Goal: Task Accomplishment & Management: Use online tool/utility

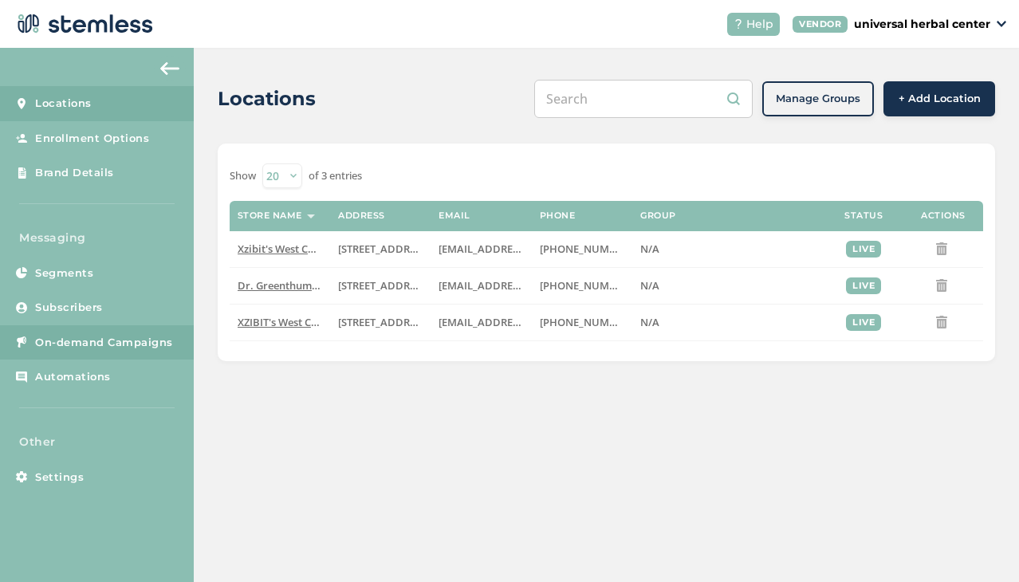
click at [99, 335] on span "On-demand Campaigns" at bounding box center [104, 343] width 138 height 16
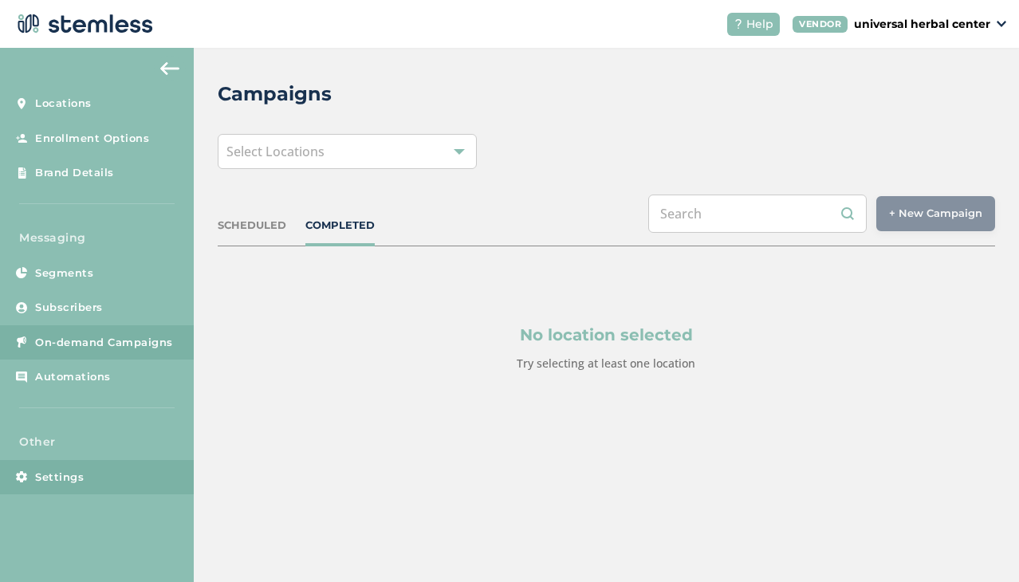
click at [75, 470] on span "Settings" at bounding box center [59, 478] width 49 height 16
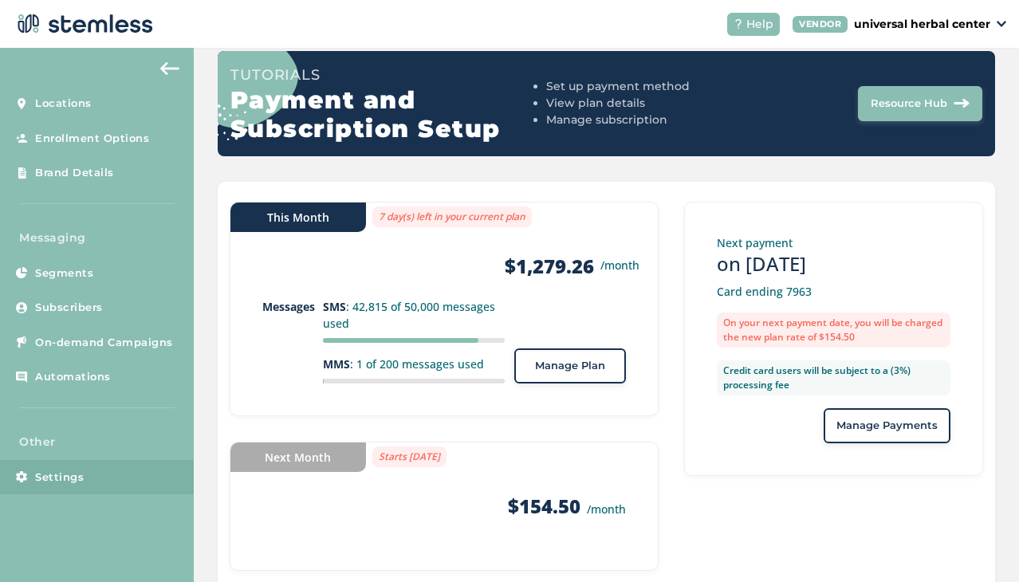
scroll to position [155, 0]
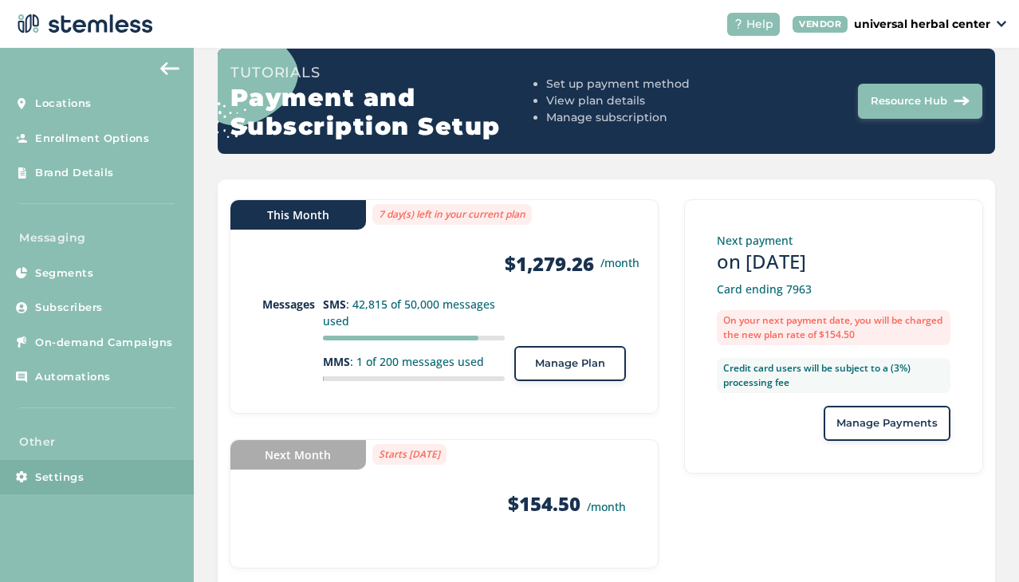
click at [690, 463] on div "Next payment on [DATE] Card ending 7963 On your next payment date, you will be …" at bounding box center [833, 336] width 299 height 274
click at [69, 103] on span "Locations" at bounding box center [63, 104] width 57 height 16
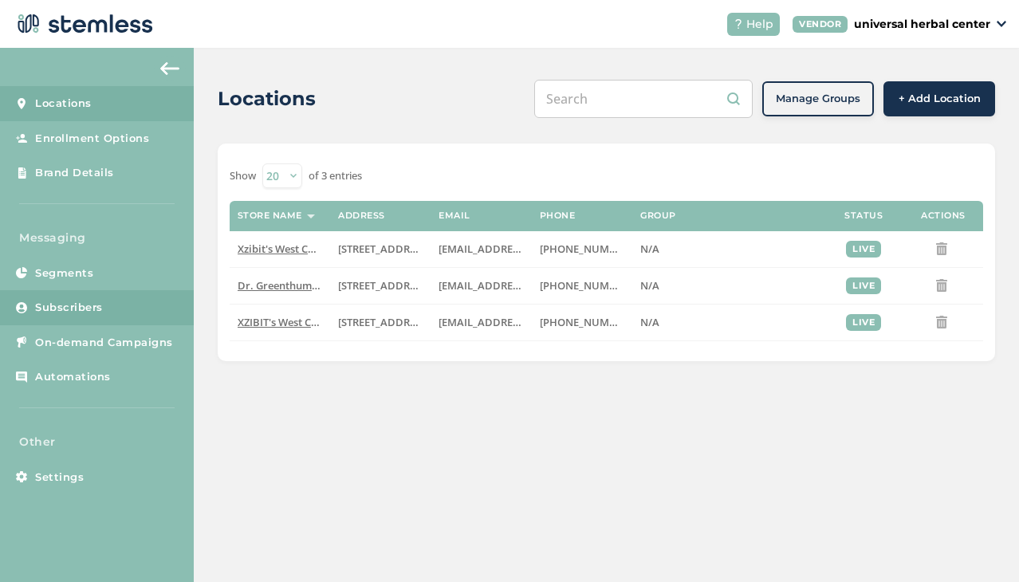
click at [71, 305] on span "Subscribers" at bounding box center [69, 308] width 68 height 16
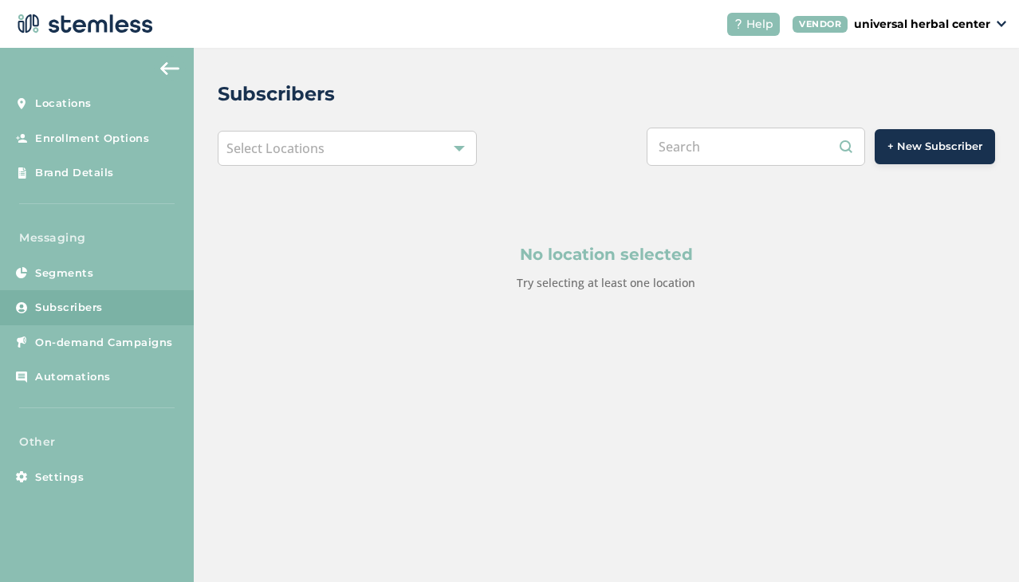
click at [350, 155] on div "Select Locations" at bounding box center [347, 148] width 259 height 35
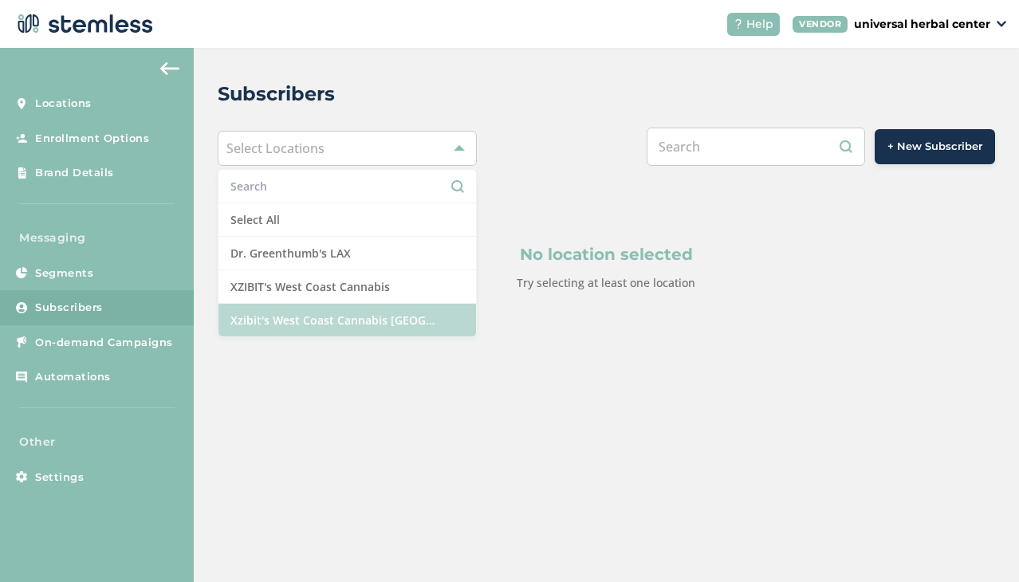
click at [341, 325] on li "Xzibit's West Coast Cannabis [GEOGRAPHIC_DATA]" at bounding box center [347, 320] width 258 height 33
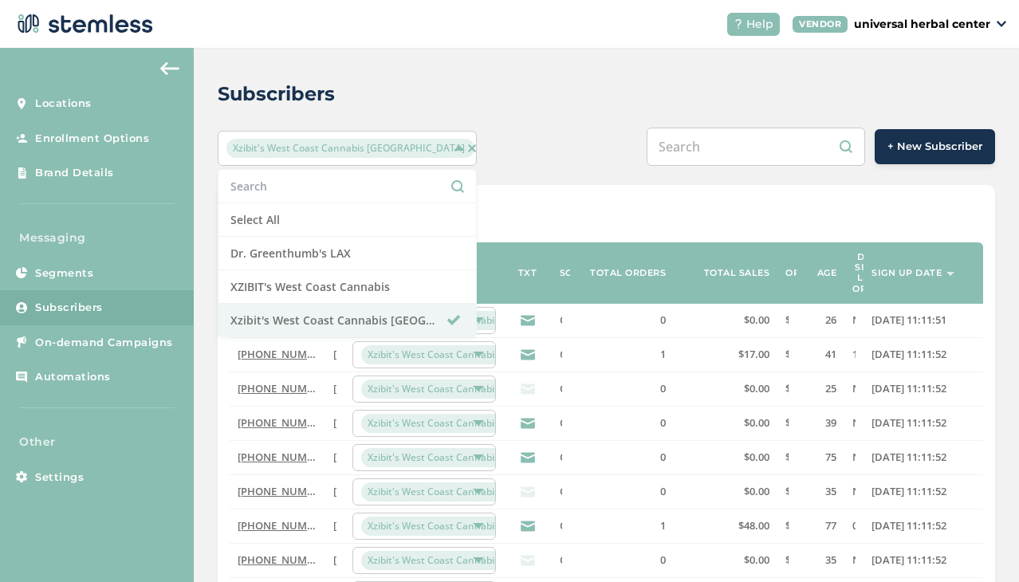
click at [602, 116] on div "Subscribers [PERSON_NAME]'s West Coast Cannabis Chatsworth Select All Dr. Green…" at bounding box center [606, 568] width 825 height 1040
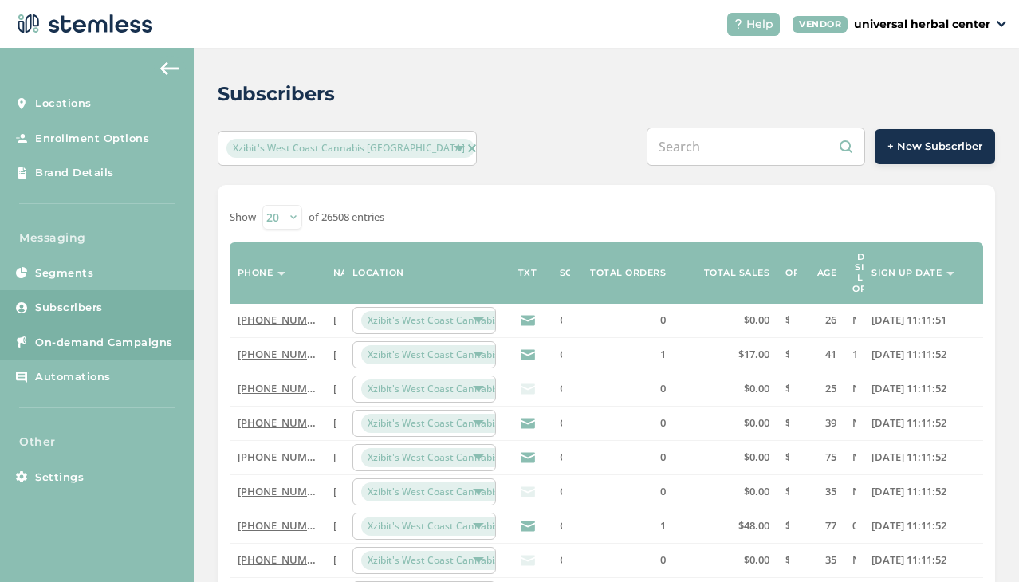
click at [115, 344] on span "On-demand Campaigns" at bounding box center [104, 343] width 138 height 16
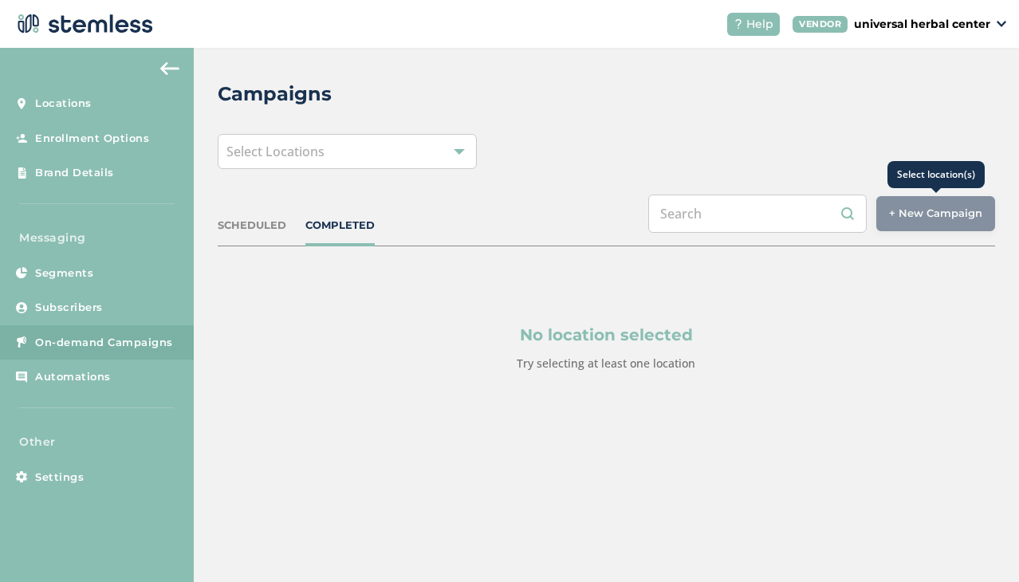
click at [931, 219] on div "+ New Campaign" at bounding box center [935, 213] width 119 height 35
click at [417, 161] on div "Select Locations" at bounding box center [347, 151] width 259 height 35
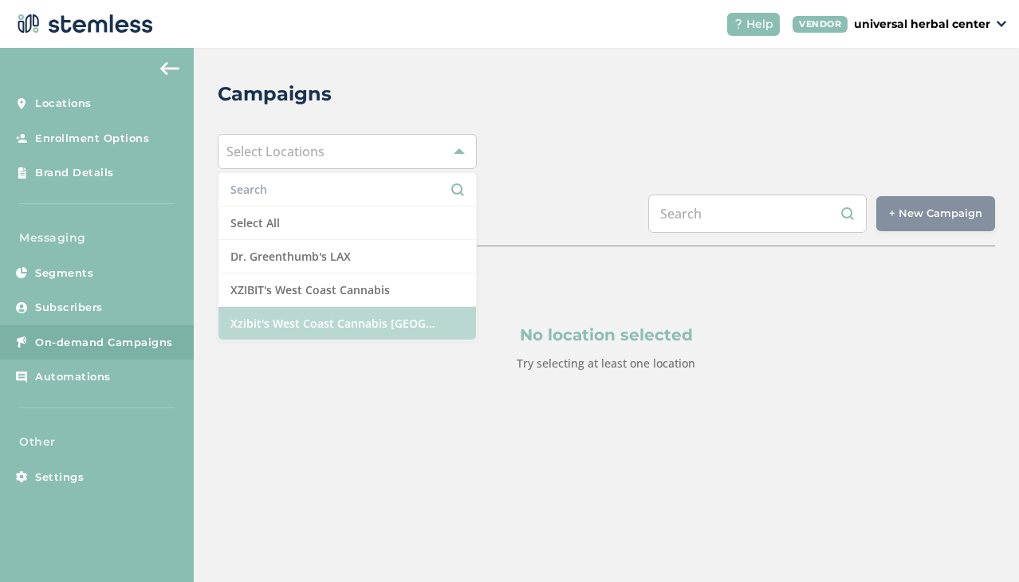
click at [355, 326] on li "Xzibit's West Coast Cannabis [GEOGRAPHIC_DATA]" at bounding box center [347, 323] width 258 height 33
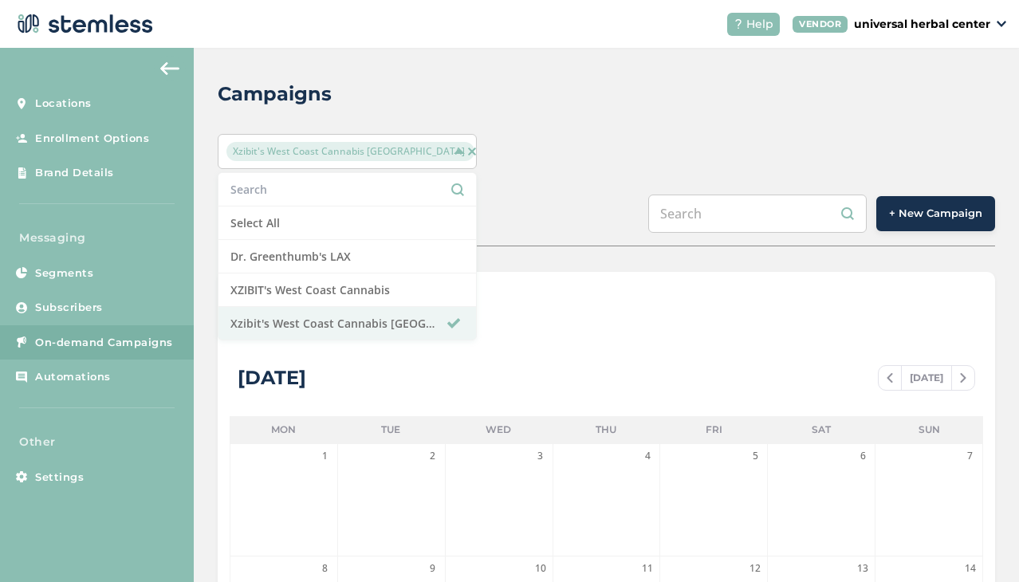
click at [917, 226] on button "+ New Campaign" at bounding box center [935, 213] width 119 height 35
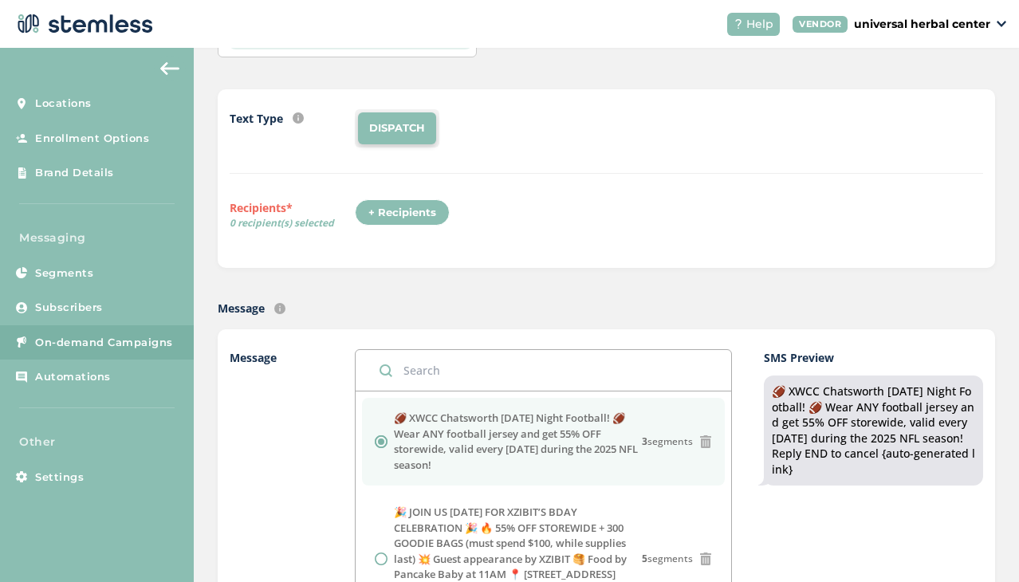
scroll to position [111, 0]
click at [425, 216] on div "+ Recipients" at bounding box center [402, 213] width 95 height 27
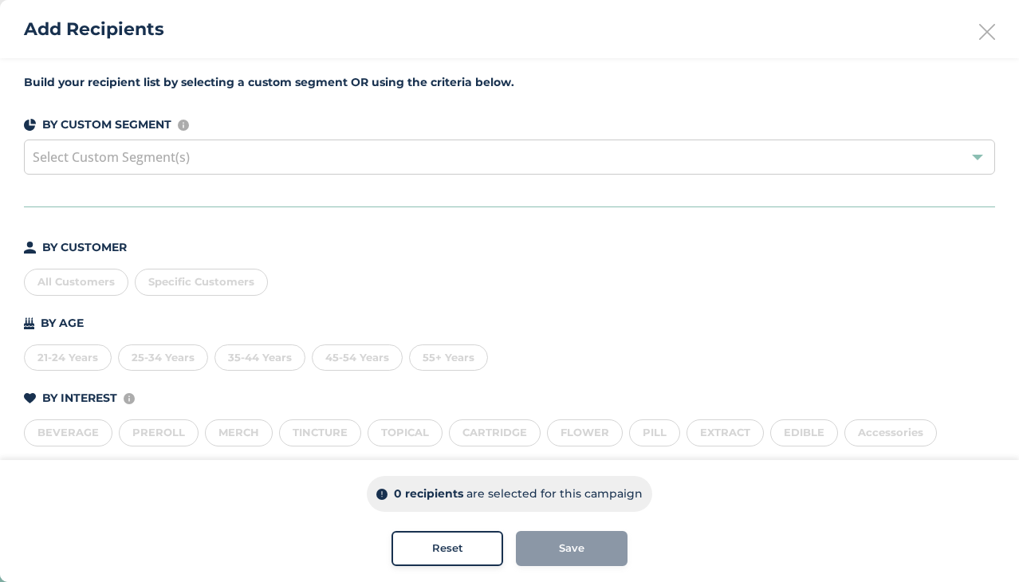
scroll to position [96, 0]
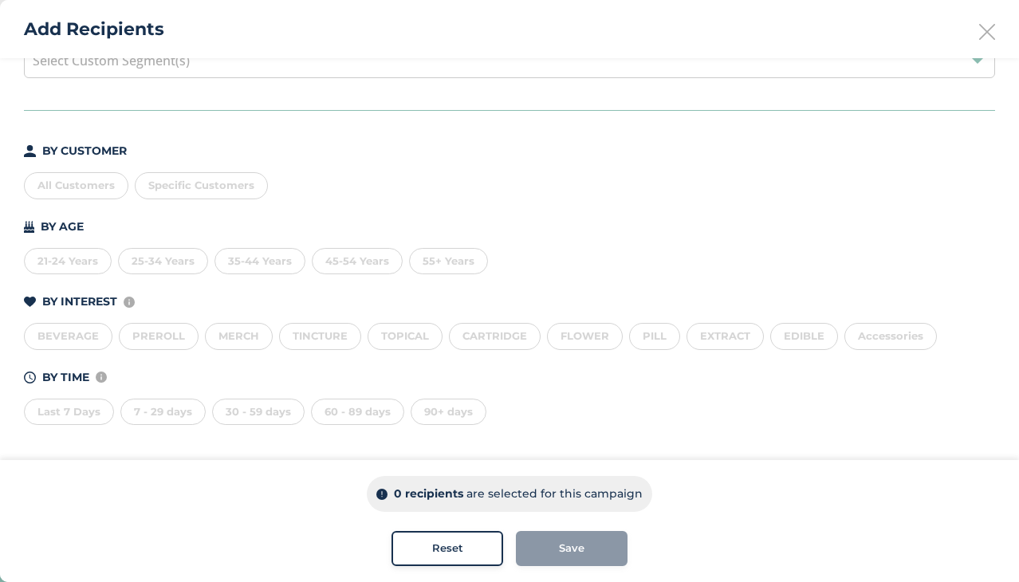
click at [73, 404] on div "Last 7 Days" at bounding box center [69, 412] width 90 height 27
click at [174, 419] on div "7 - 29 days" at bounding box center [162, 412] width 85 height 27
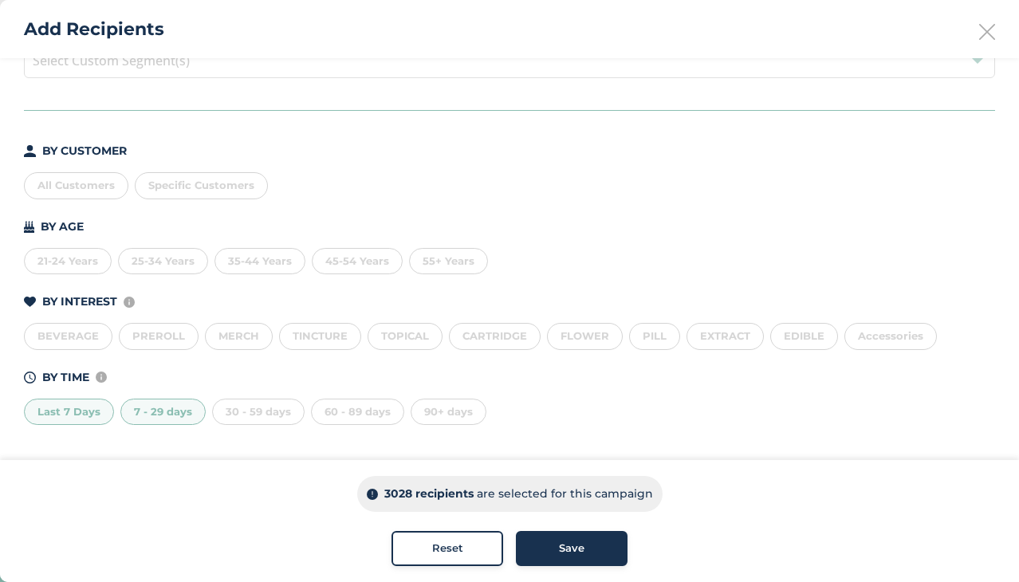
click at [246, 417] on div "30 - 59 days" at bounding box center [258, 412] width 93 height 27
click at [324, 421] on div "60 - 89 days" at bounding box center [357, 412] width 93 height 27
click at [535, 541] on div "Save" at bounding box center [572, 549] width 86 height 16
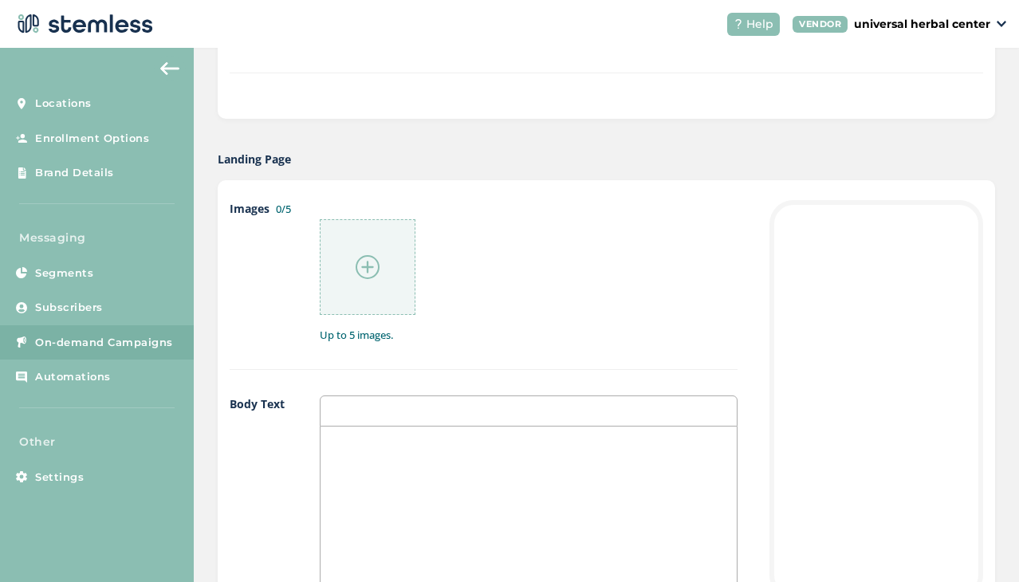
scroll to position [718, 0]
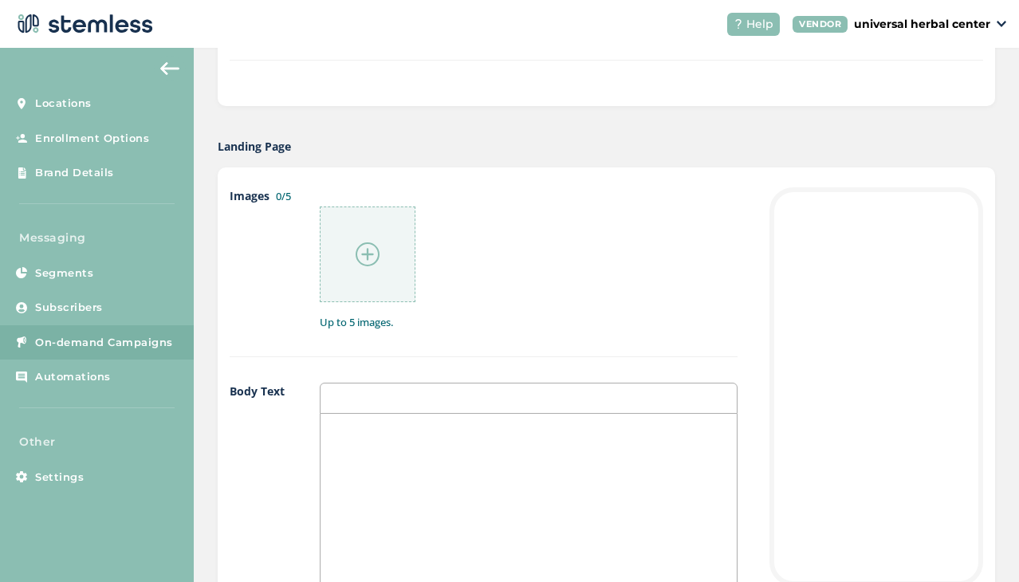
click at [364, 257] on img at bounding box center [368, 254] width 24 height 24
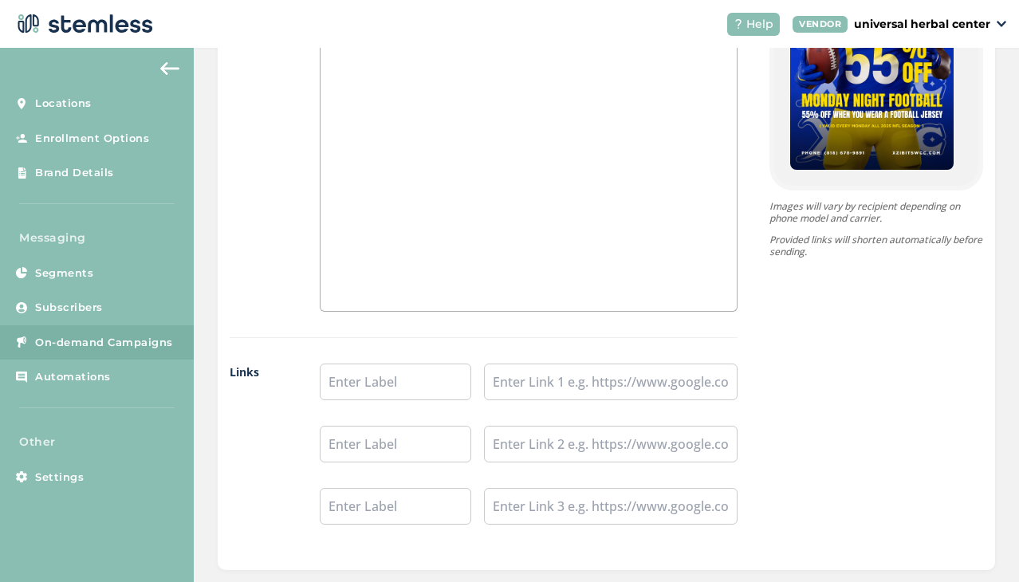
scroll to position [1308, 0]
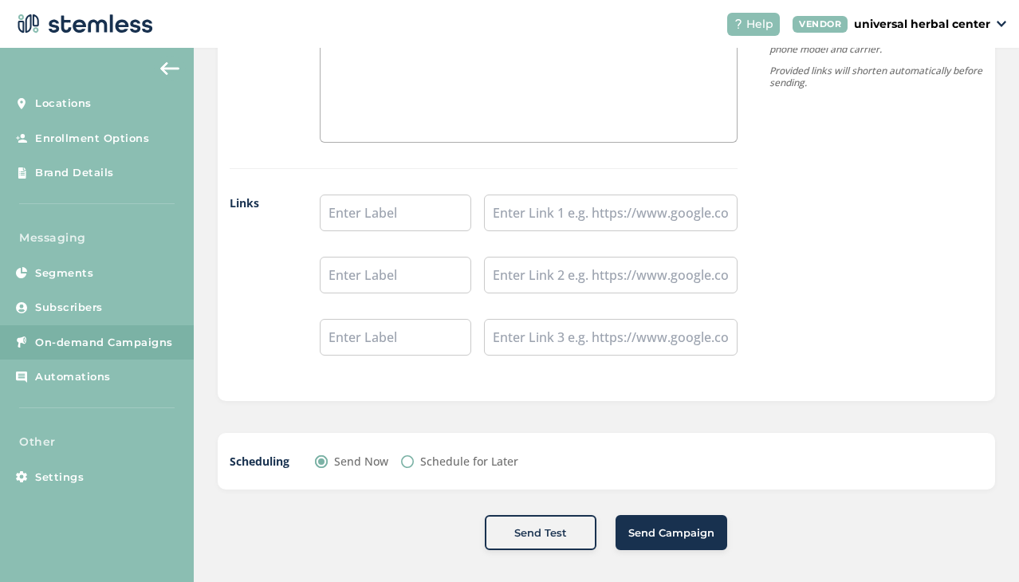
click at [404, 463] on input "Schedule for Later" at bounding box center [407, 461] width 13 height 13
radio input "true"
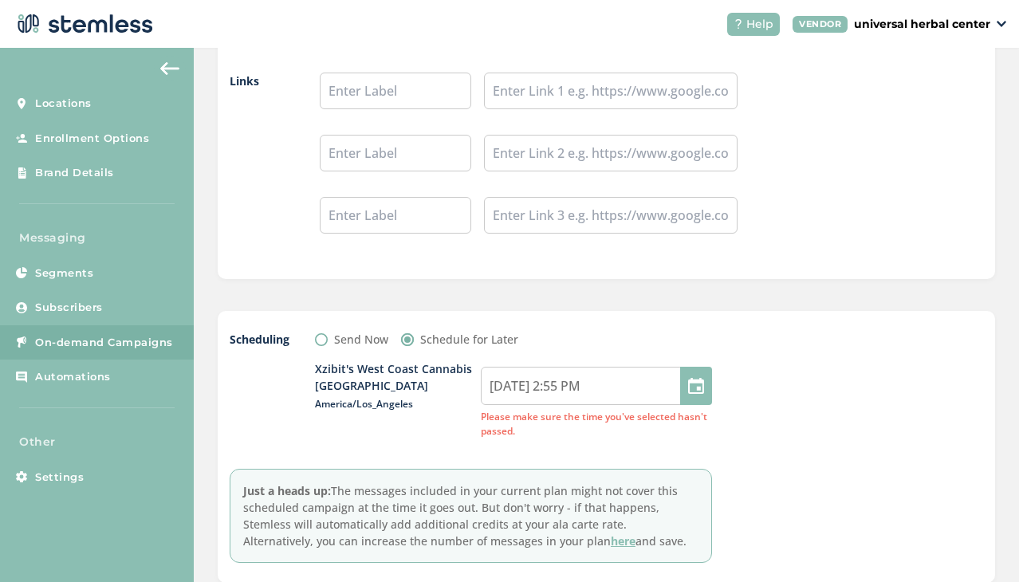
scroll to position [1431, 0]
click at [686, 384] on div at bounding box center [696, 385] width 32 height 38
click at [632, 386] on input "[DATE] 2:55 PM" at bounding box center [596, 385] width 231 height 38
select select "14"
select select "55"
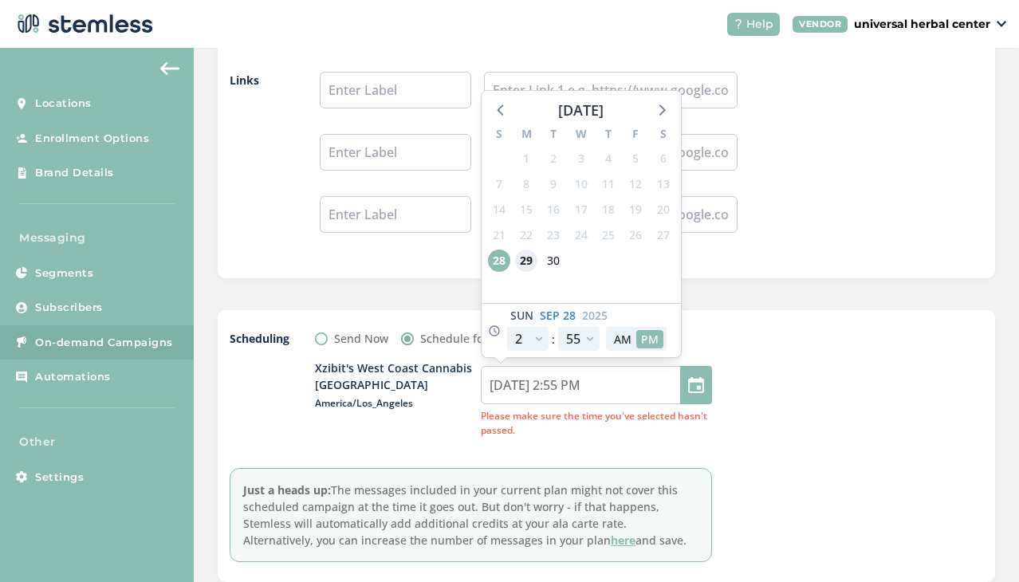
click at [522, 261] on span "29" at bounding box center [526, 261] width 22 height 22
type input "[DATE] 2:55 PM"
click at [532, 341] on select "12 1 2 3 4 5 6 7 8 9 10 11" at bounding box center [527, 339] width 41 height 24
select select "20"
click at [507, 327] on select "12 1 2 3 4 5 6 7 8 9 10 11" at bounding box center [527, 339] width 41 height 24
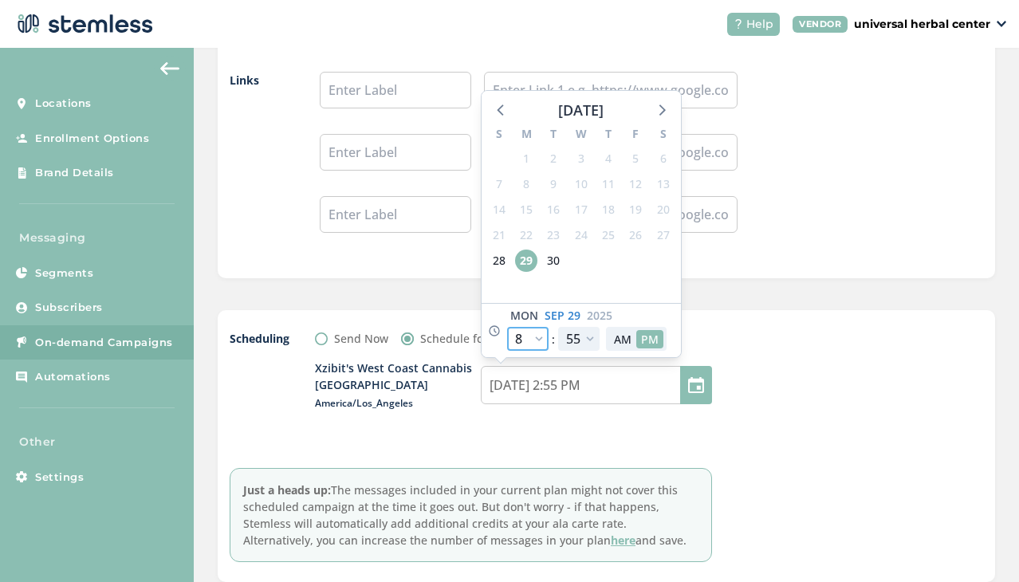
type input "[DATE] 8:55 PM"
select select "20"
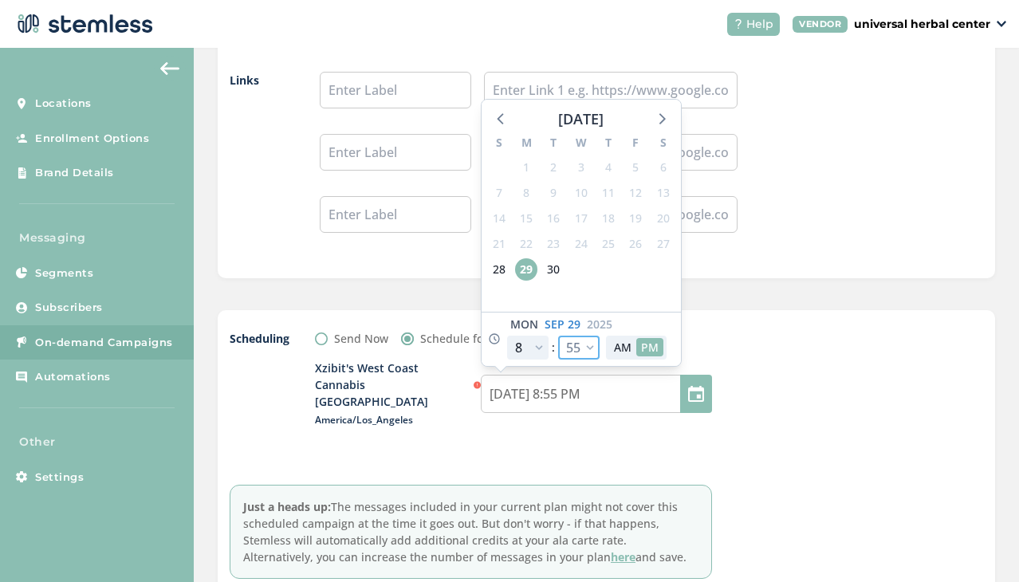
click at [581, 337] on select "00 05 10 15 20 25 30 35 40 45 50 55" at bounding box center [578, 348] width 41 height 24
select select "30"
click at [558, 336] on select "00 05 10 15 20 25 30 35 40 45 50 55" at bounding box center [578, 348] width 41 height 24
type input "[DATE] 8:30 PM"
select select "30"
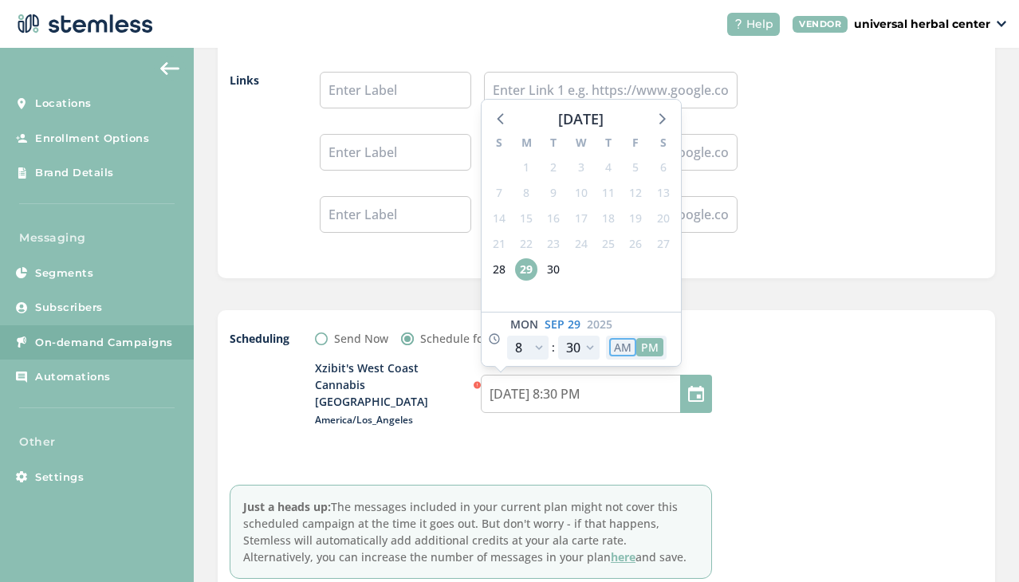
click at [616, 341] on button "AM" at bounding box center [622, 347] width 27 height 18
type input "[DATE] 8:30 AM"
select select "8"
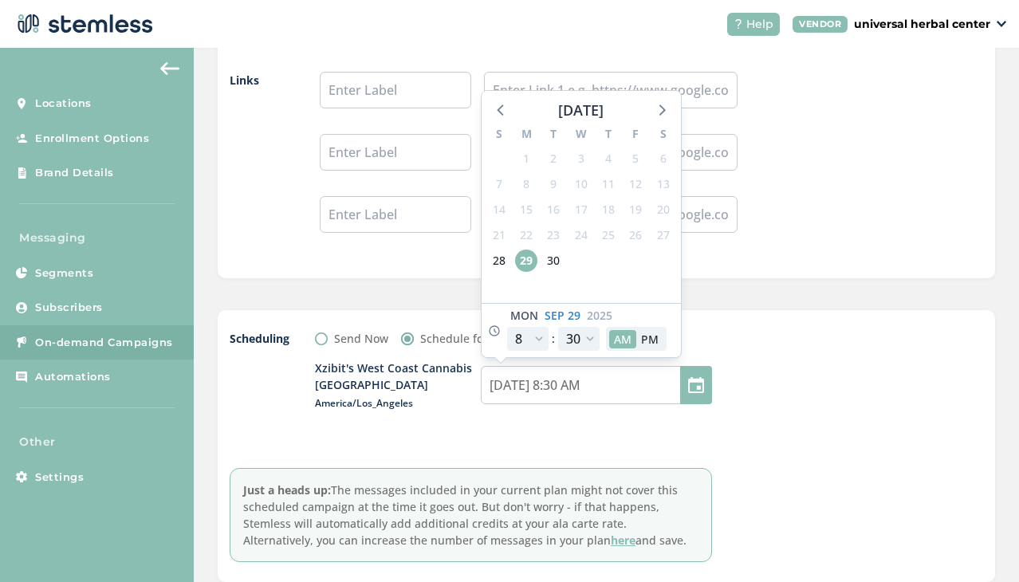
click at [730, 341] on div "Scheduling Send Now Schedule for Later [PERSON_NAME]'s West Coast Cannabis [GEO…" at bounding box center [607, 446] width 754 height 232
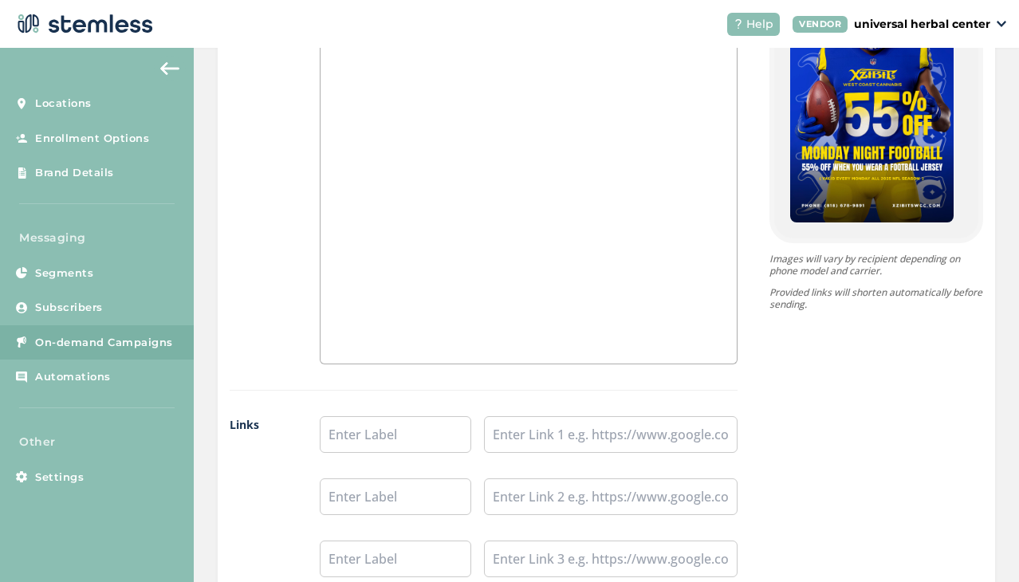
scroll to position [1523, 0]
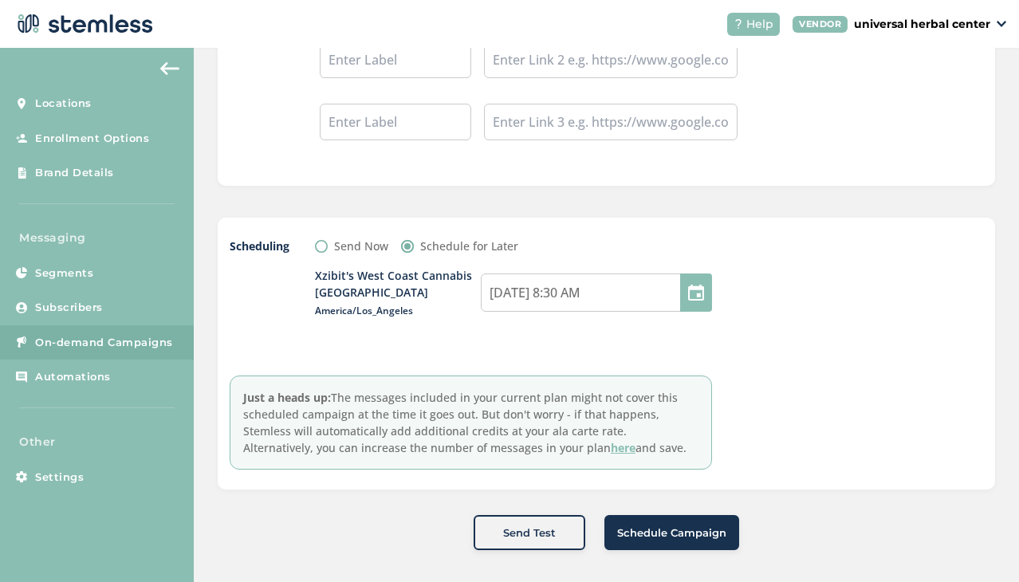
click at [660, 536] on span "Schedule Campaign" at bounding box center [671, 534] width 109 height 16
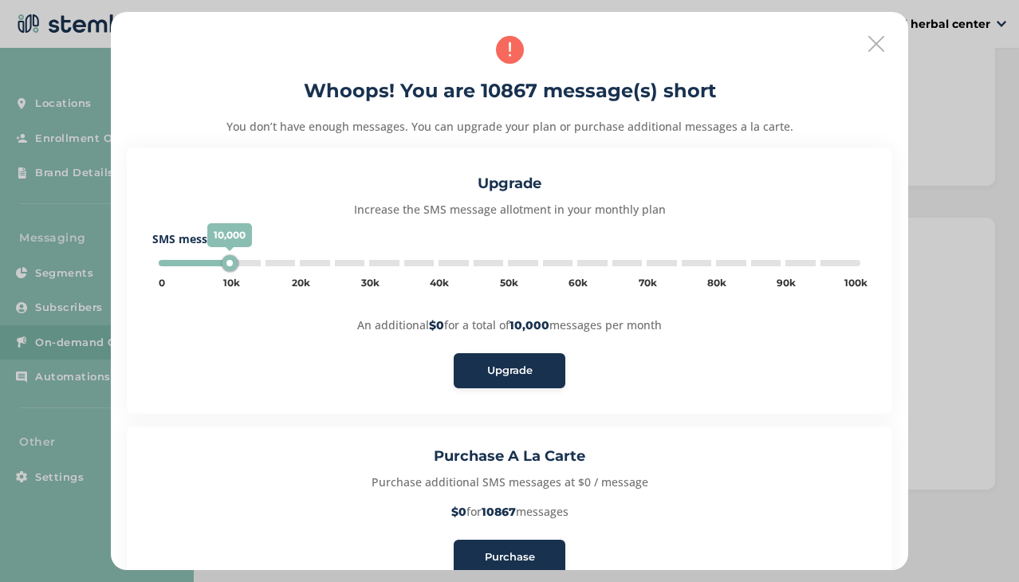
type input "65000"
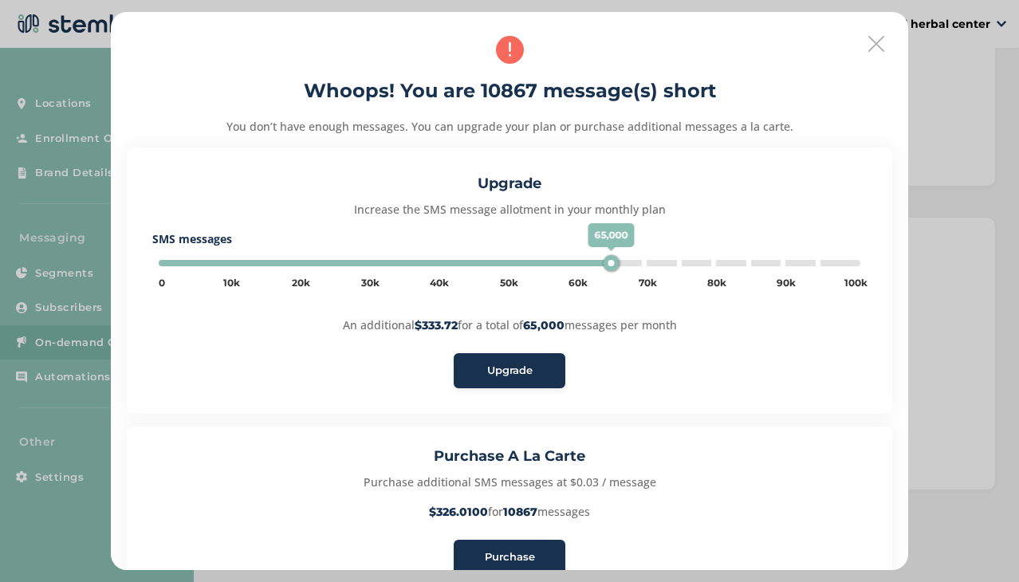
click at [869, 42] on icon at bounding box center [876, 44] width 16 height 16
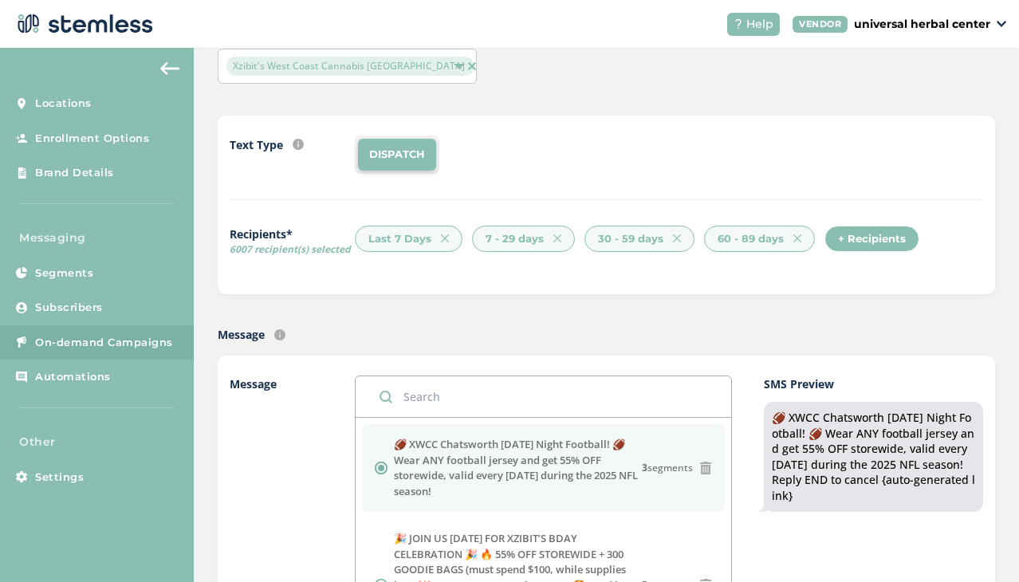
scroll to position [84, 0]
click at [793, 240] on img at bounding box center [797, 240] width 8 height 8
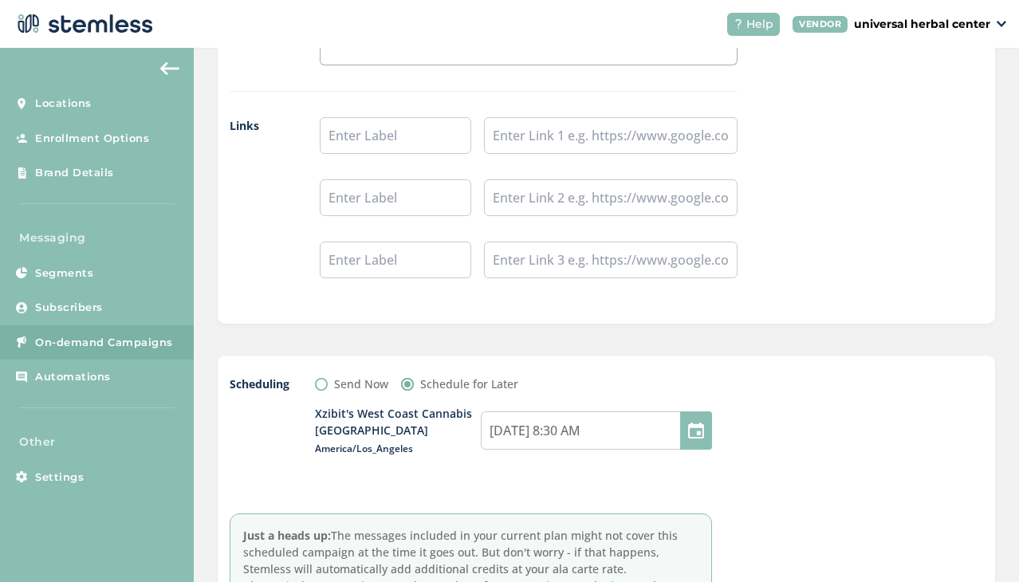
scroll to position [1523, 0]
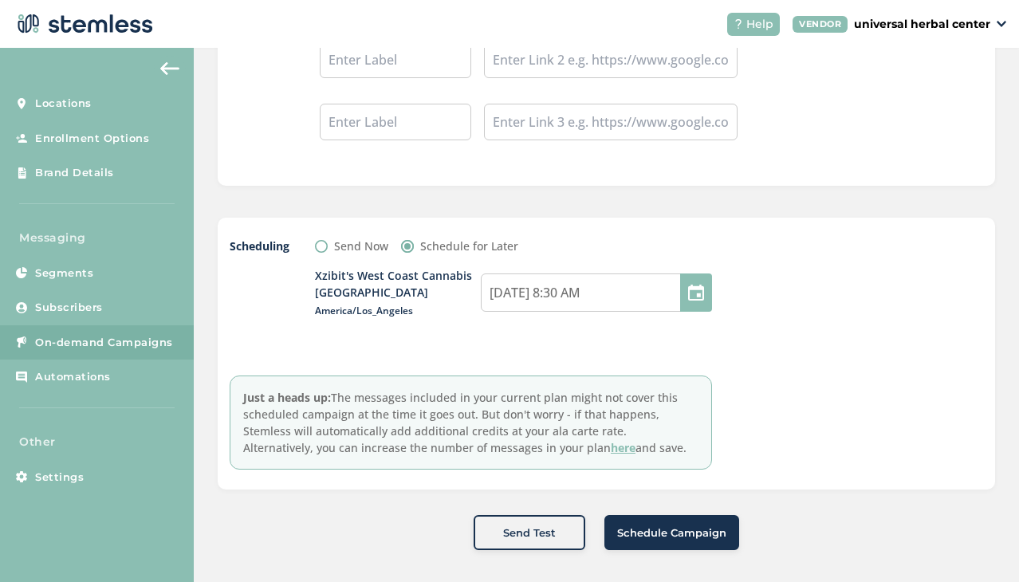
click at [657, 536] on span "Schedule Campaign" at bounding box center [671, 534] width 109 height 16
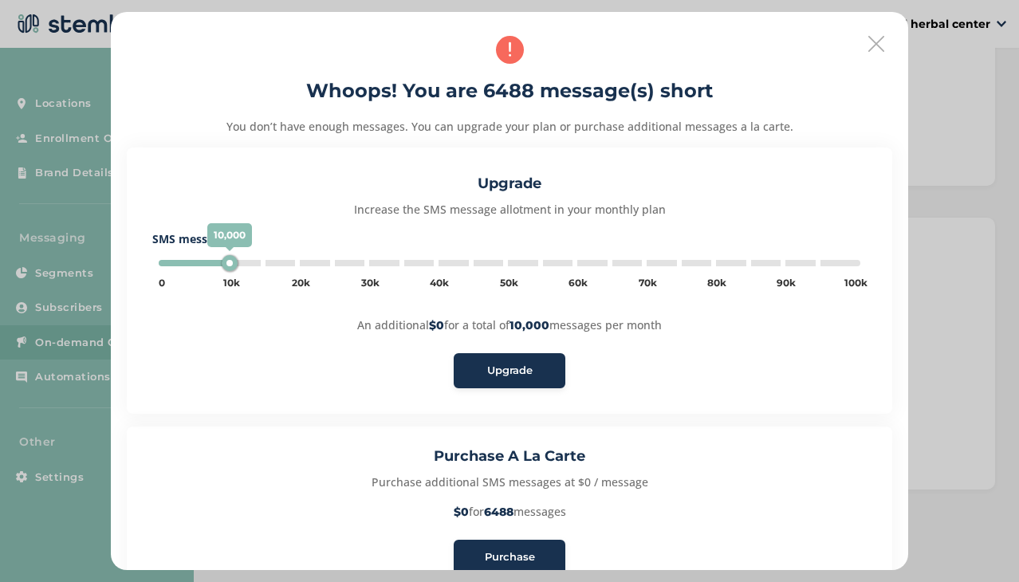
type input "60000"
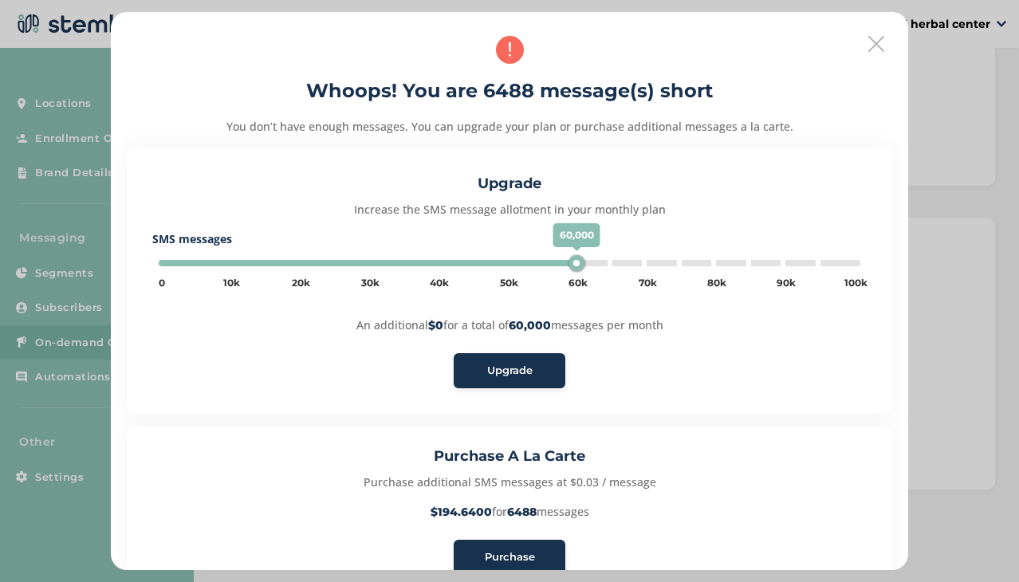
click at [868, 45] on icon at bounding box center [876, 44] width 16 height 16
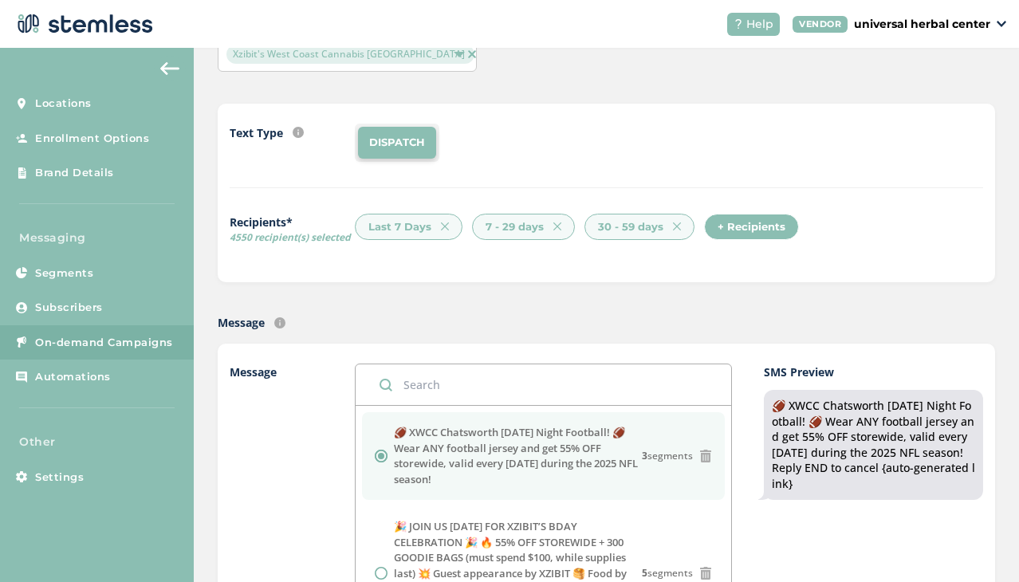
scroll to position [96, 0]
click at [674, 226] on img at bounding box center [677, 227] width 8 height 8
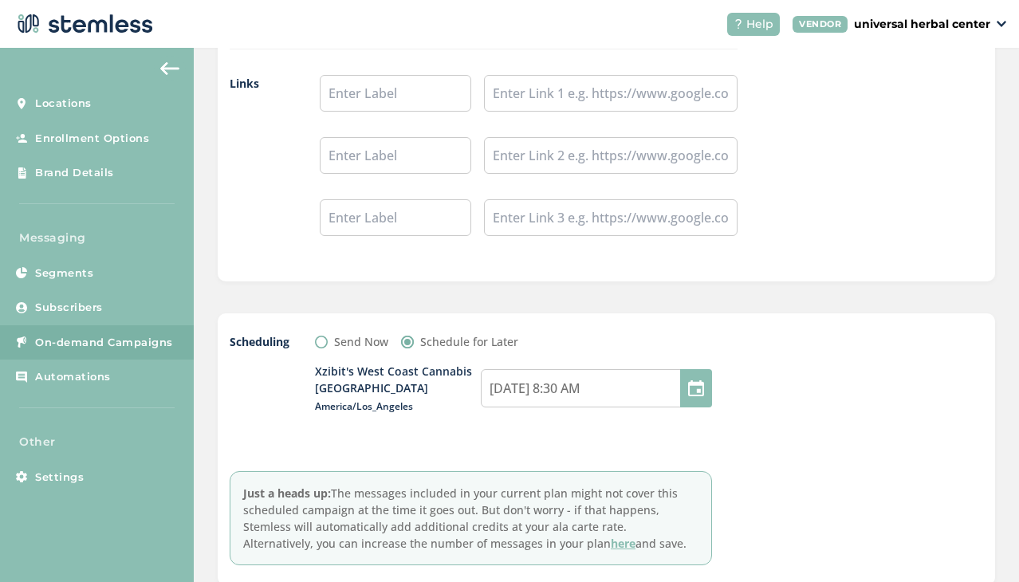
scroll to position [1523, 0]
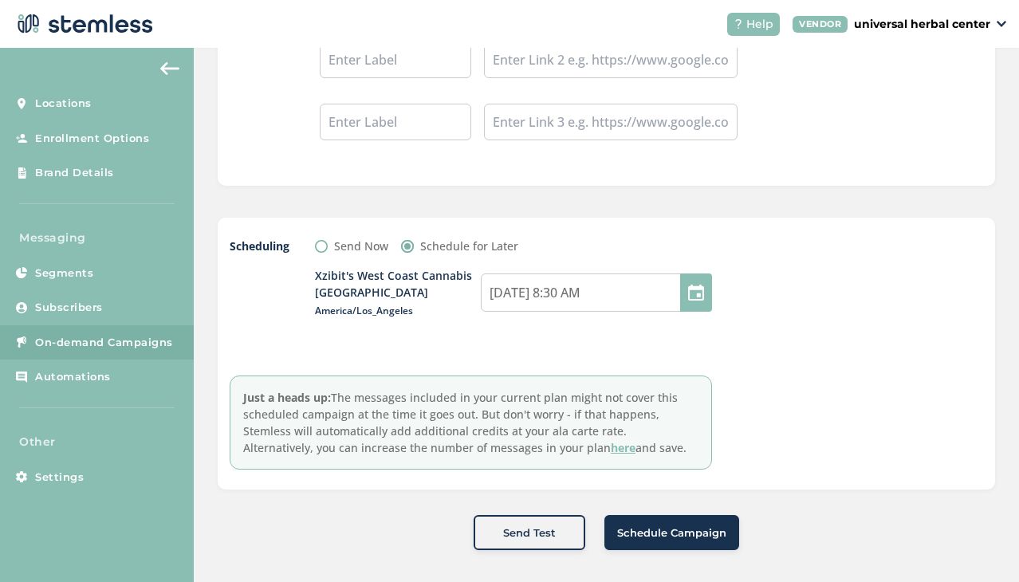
click at [658, 537] on span "Schedule Campaign" at bounding box center [671, 534] width 109 height 16
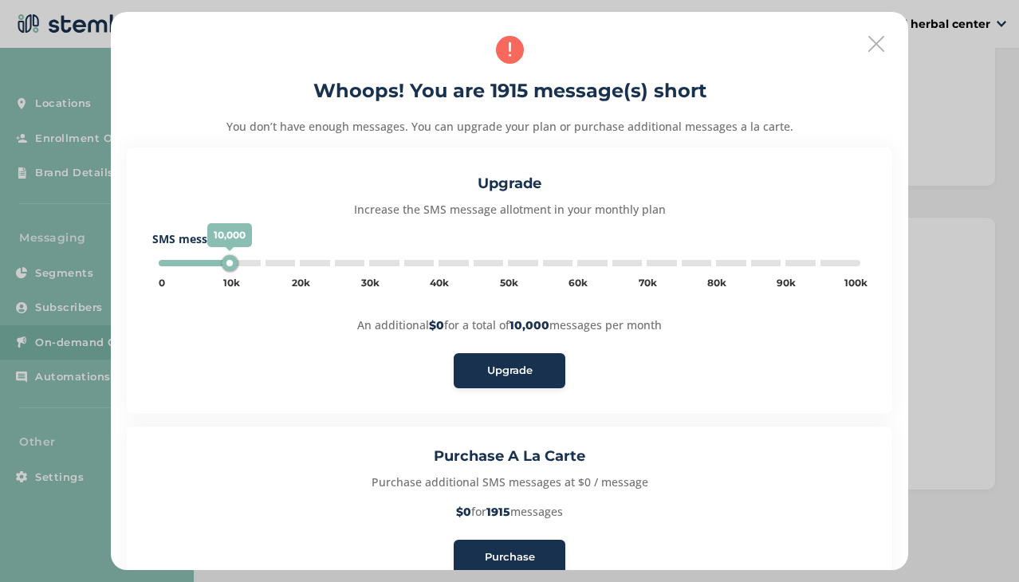
type input "55000"
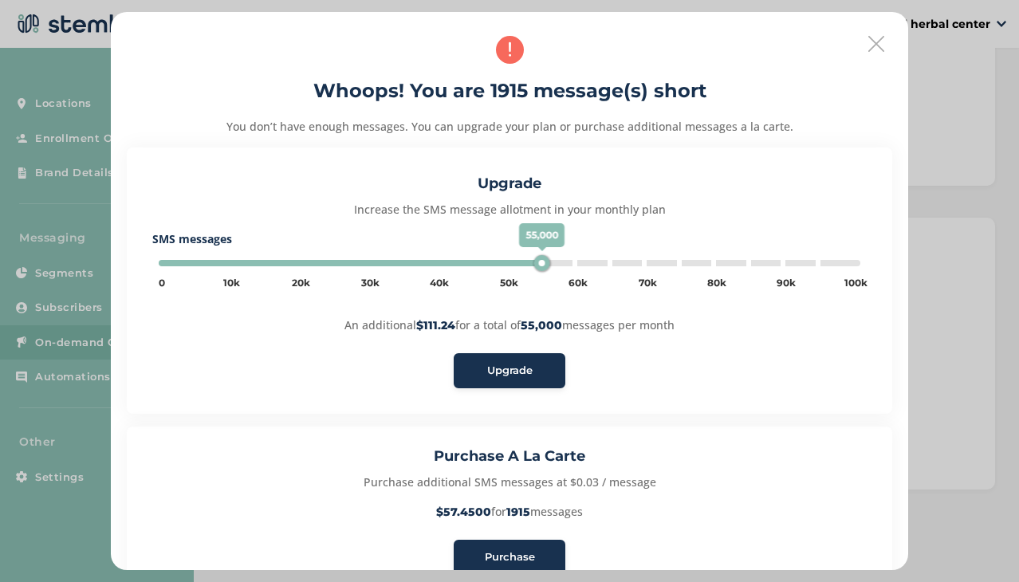
click at [868, 41] on icon at bounding box center [876, 44] width 16 height 16
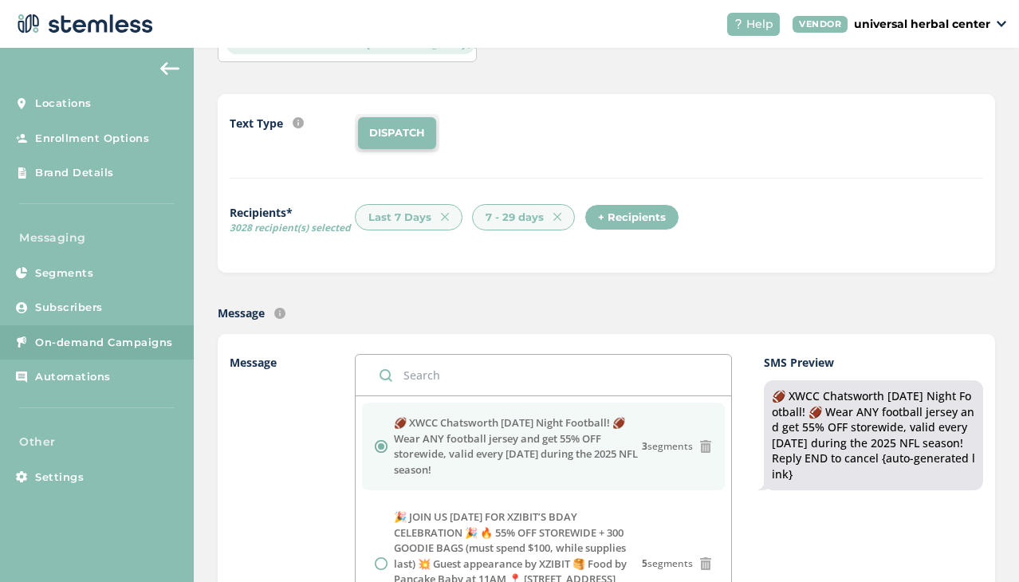
scroll to position [104, 0]
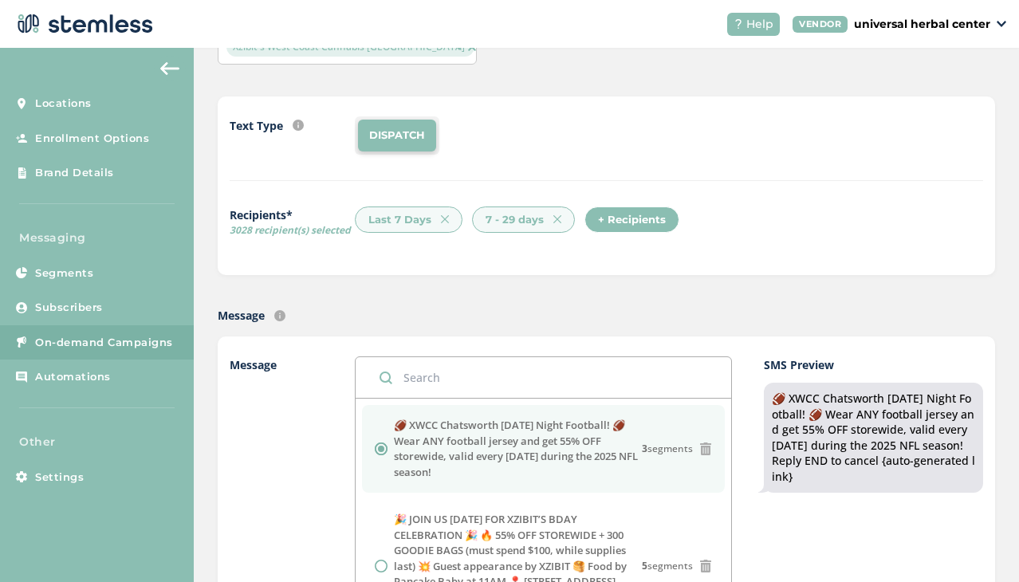
click at [554, 219] on img at bounding box center [557, 219] width 8 height 8
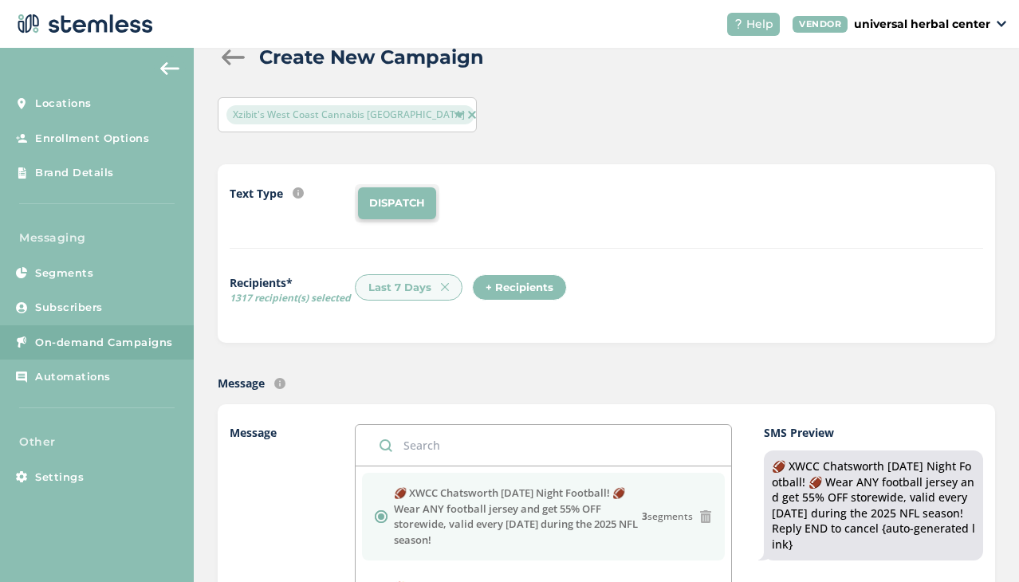
scroll to position [0, 0]
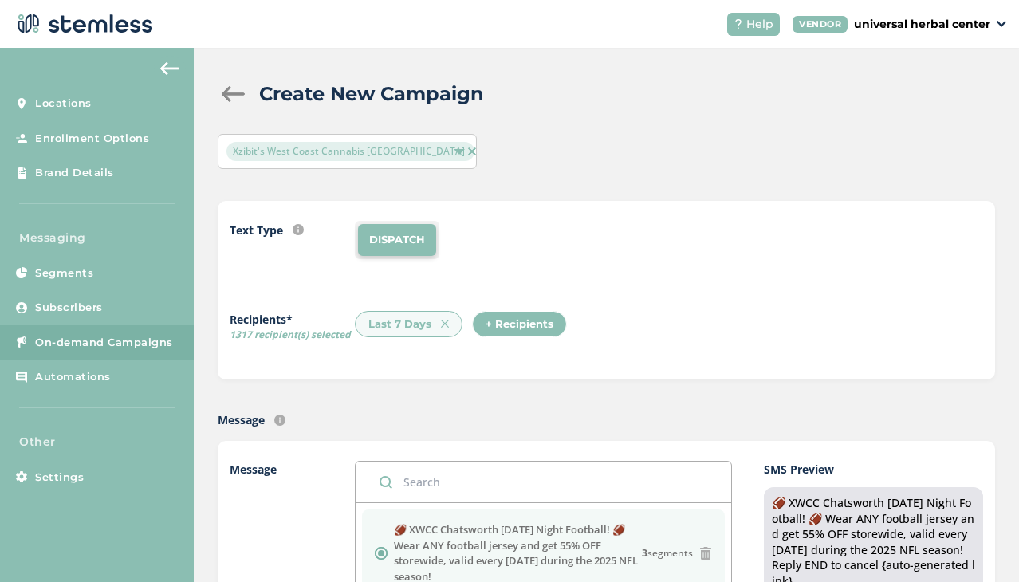
click at [529, 327] on div "+ Recipients" at bounding box center [519, 324] width 95 height 27
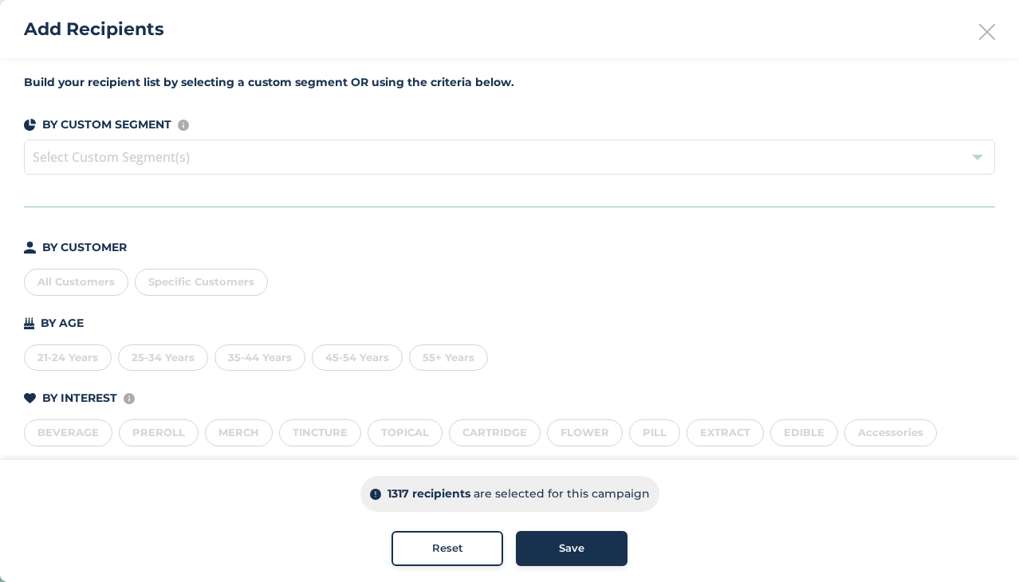
scroll to position [96, 0]
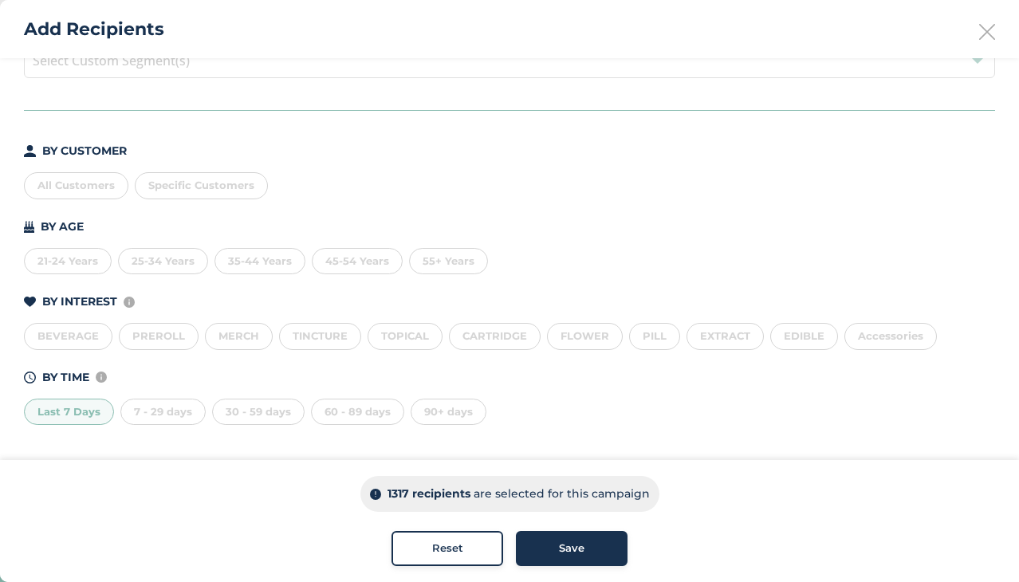
click at [554, 560] on button "Save" at bounding box center [572, 548] width 112 height 35
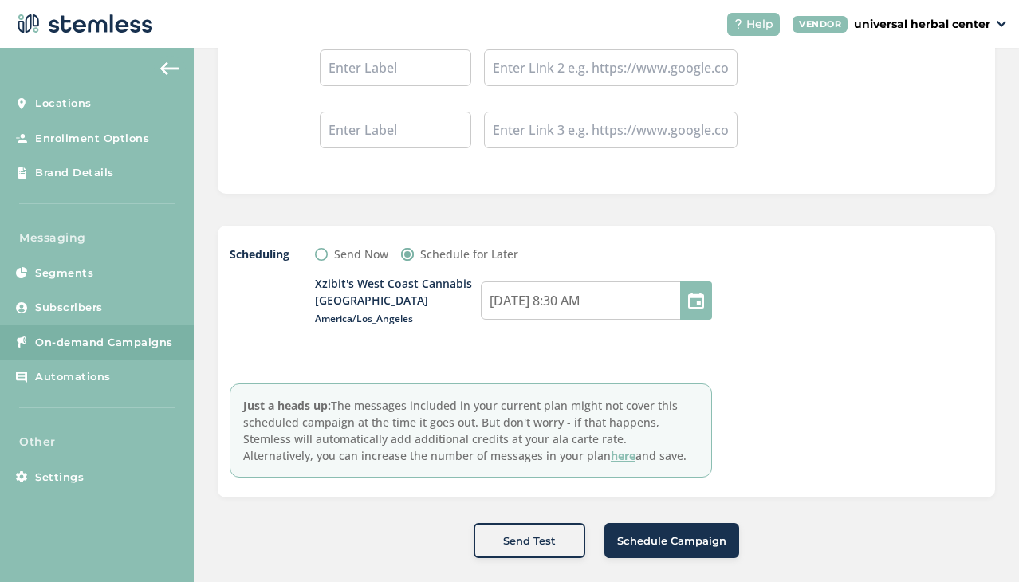
scroll to position [1523, 0]
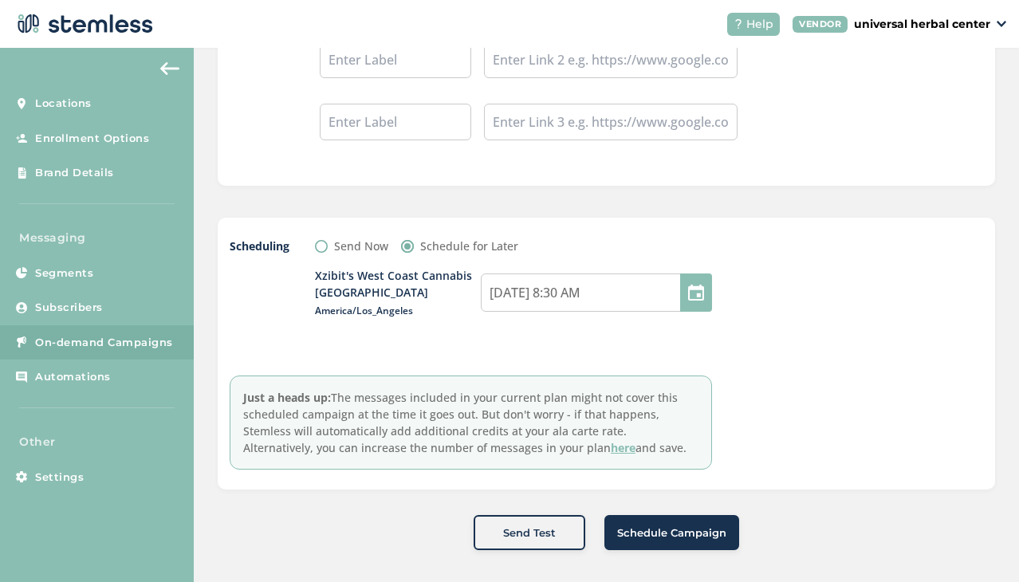
click at [668, 537] on span "Schedule Campaign" at bounding box center [671, 534] width 109 height 16
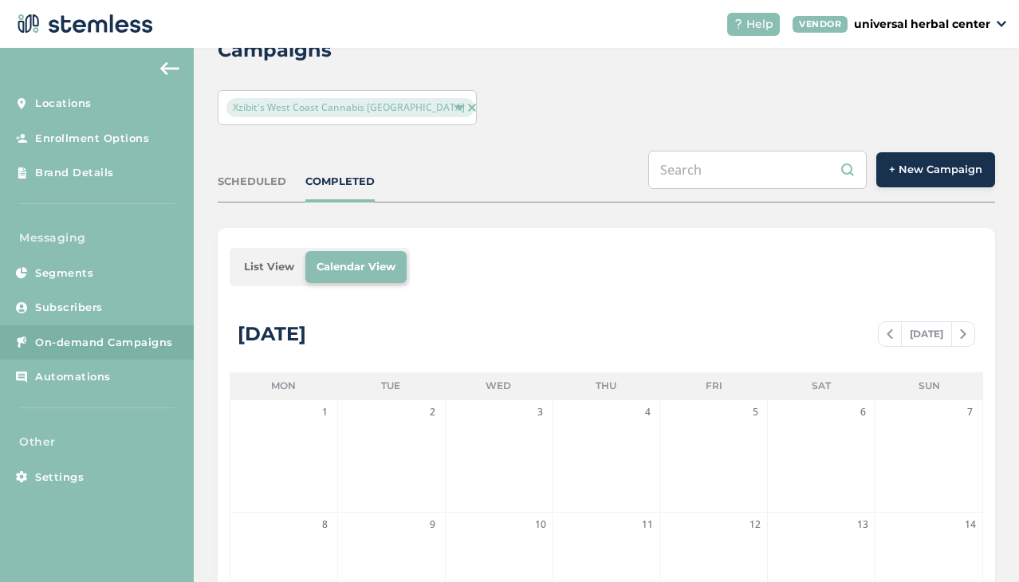
scroll to position [15, 0]
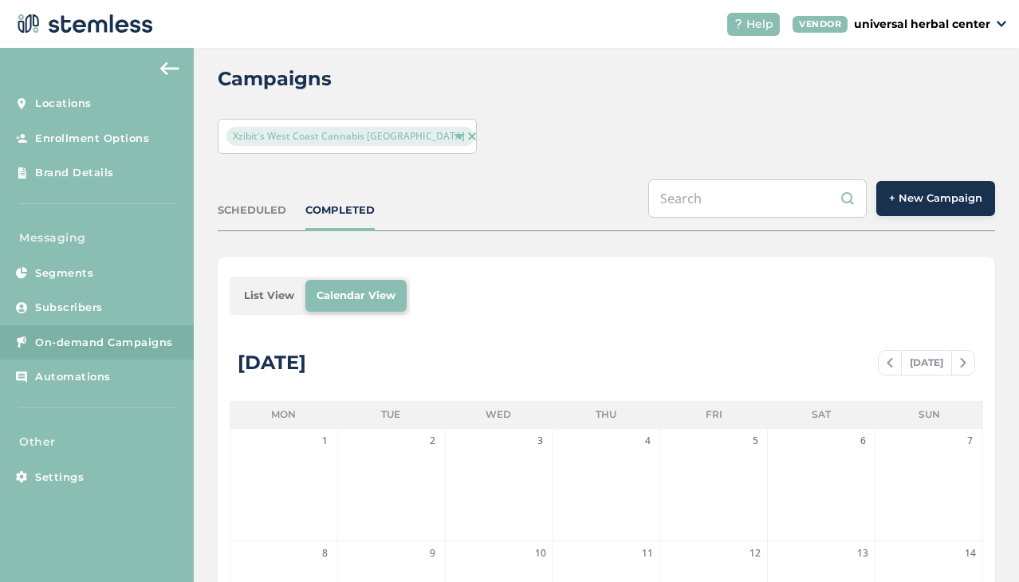
click at [262, 211] on div "SCHEDULED" at bounding box center [252, 211] width 69 height 16
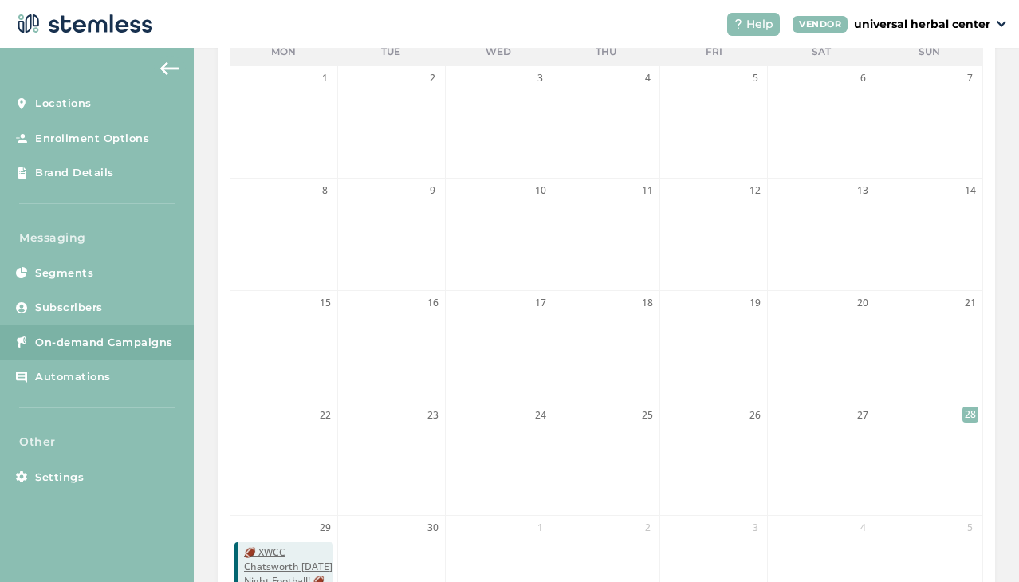
scroll to position [475, 0]
